Goal: Transaction & Acquisition: Purchase product/service

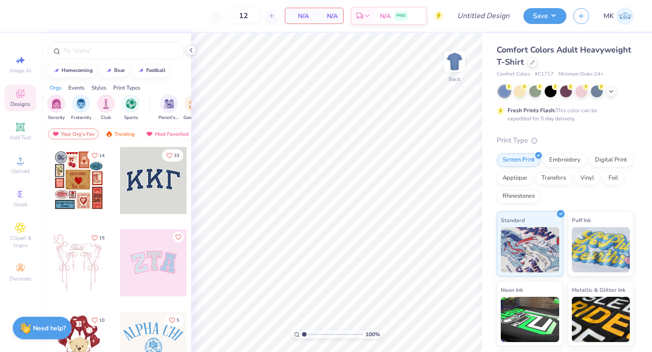
click at [550, 52] on span "Comfort Colors Adult Heavyweight T-Shirt" at bounding box center [564, 55] width 135 height 23
click at [521, 66] on span "Comfort Colors Adult Heavyweight T-Shirt" at bounding box center [564, 55] width 135 height 23
click at [531, 66] on div at bounding box center [533, 62] width 10 height 10
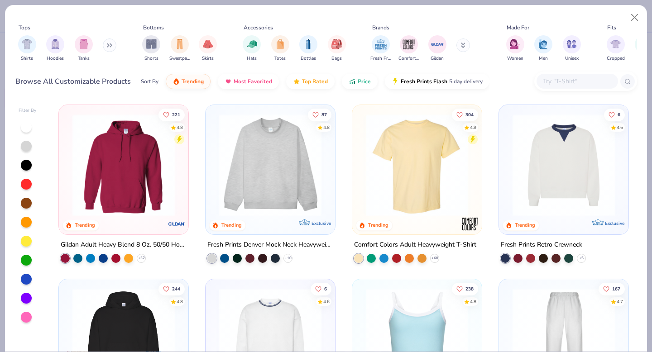
click at [564, 86] on input "text" at bounding box center [577, 81] width 70 height 10
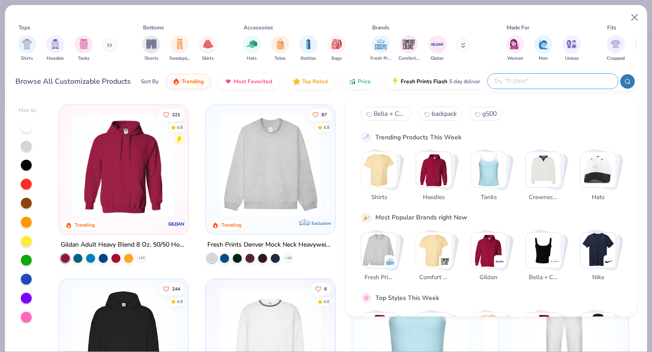
paste input "Bella + Canvas 1010BE"
type input "Bella + Canvas 1010BE"
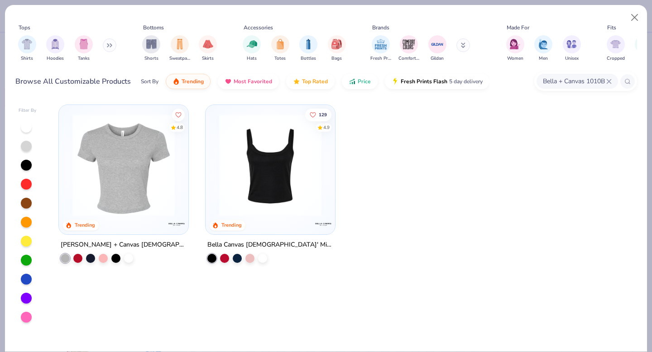
click at [122, 167] on img at bounding box center [123, 165] width 111 height 102
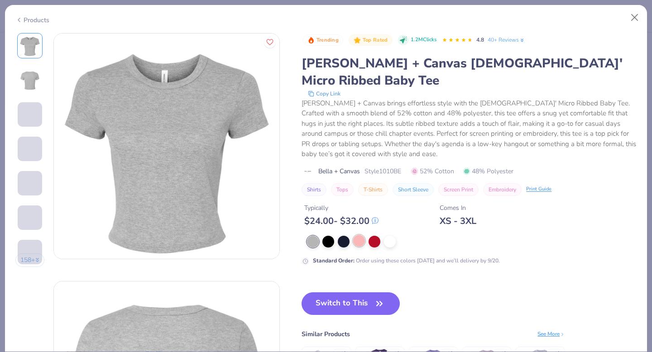
click at [360, 235] on div at bounding box center [359, 241] width 12 height 12
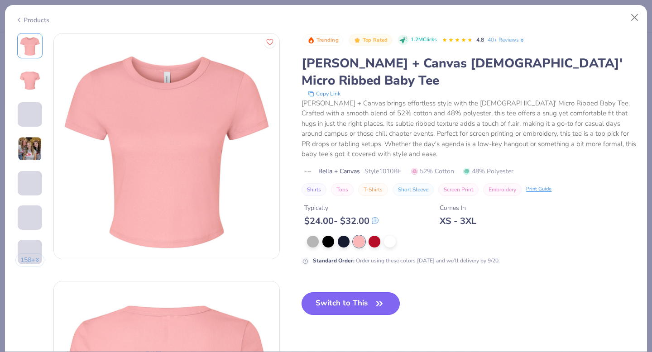
click at [350, 293] on button "Switch to This" at bounding box center [351, 304] width 98 height 23
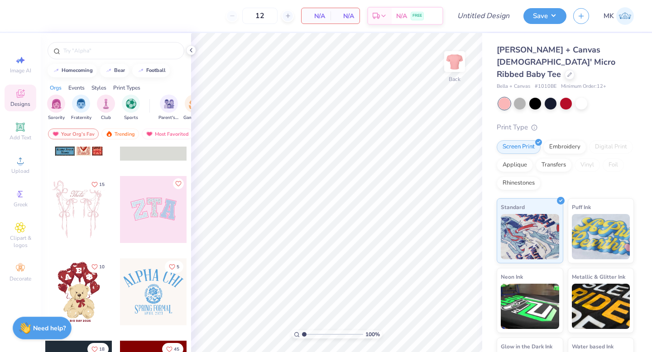
scroll to position [54, 0]
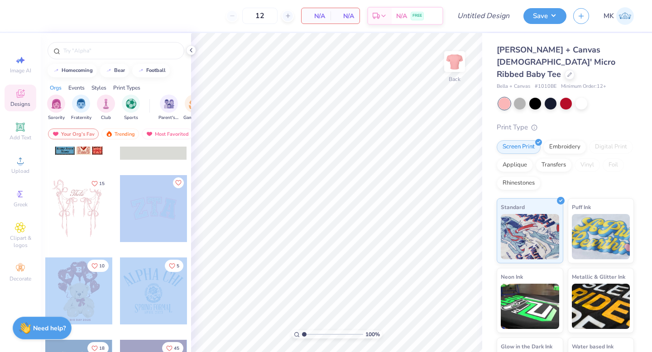
click at [339, 188] on div "12 N/A Per Item N/A Total Est. Delivery N/A FREE Design Title Save MK Image AI …" at bounding box center [326, 176] width 652 height 352
click at [174, 216] on div at bounding box center [153, 208] width 67 height 67
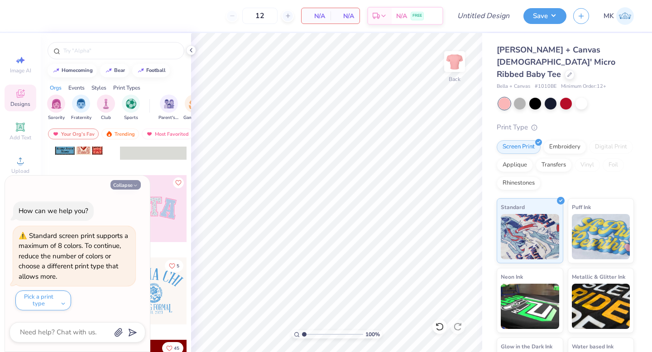
click at [120, 188] on button "Collapse" at bounding box center [126, 185] width 30 height 10
type textarea "x"
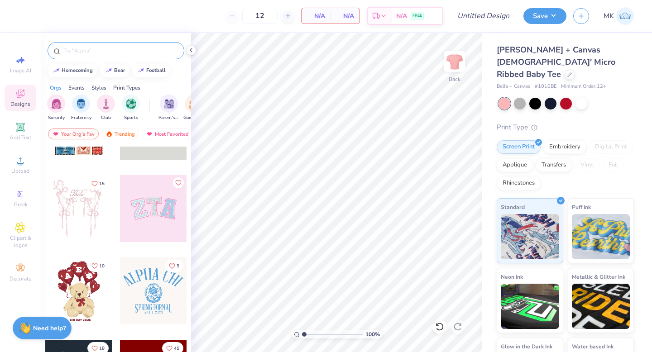
click at [103, 54] on input "text" at bounding box center [120, 50] width 116 height 9
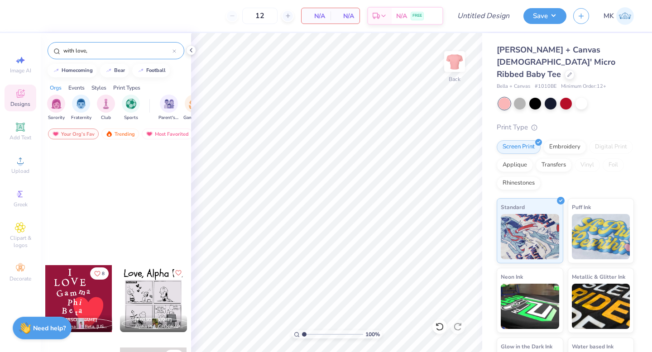
scroll to position [0, 0]
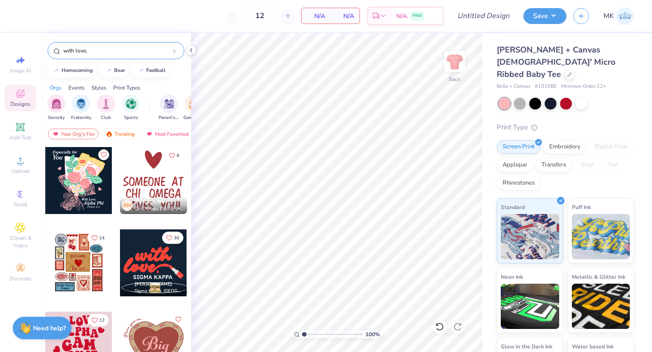
type input "with love,"
